Goal: Navigation & Orientation: Find specific page/section

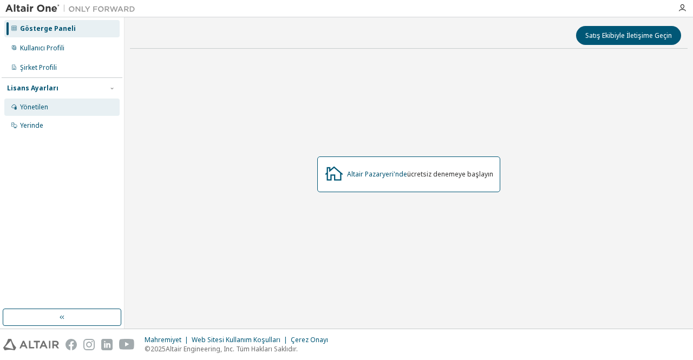
click at [29, 100] on div "Yönetilen" at bounding box center [61, 107] width 115 height 17
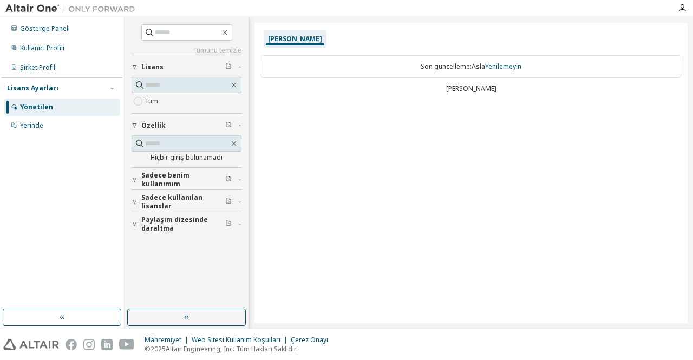
click at [185, 196] on font "Sadece kullanılan lisanslar" at bounding box center [171, 202] width 61 height 18
click at [65, 22] on div "Gösterge Paneli" at bounding box center [61, 28] width 115 height 17
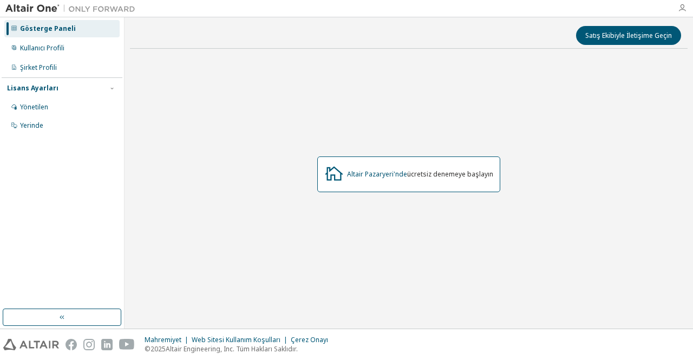
click at [680, 8] on icon "button" at bounding box center [682, 8] width 9 height 9
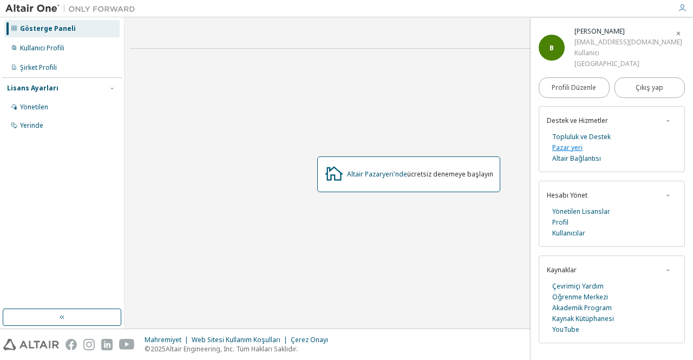
click at [566, 145] on font "Pazar yeri" at bounding box center [567, 147] width 30 height 9
click at [568, 207] on font "Yönetilen Lisanslar" at bounding box center [581, 211] width 58 height 9
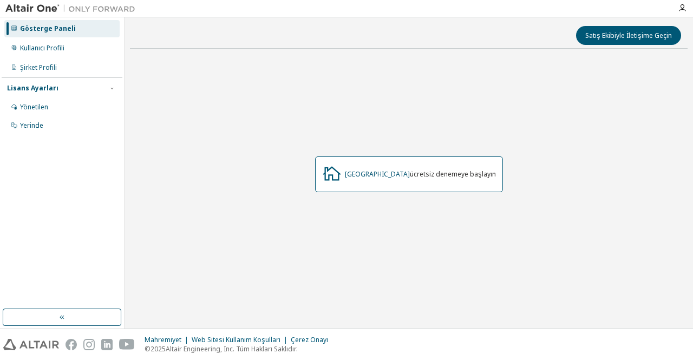
click at [57, 25] on font "Gösterge Paneli" at bounding box center [48, 28] width 56 height 9
click at [66, 47] on div "Kullanıcı Profili" at bounding box center [61, 48] width 115 height 17
